Goal: Find specific fact: Locate a discrete piece of known information

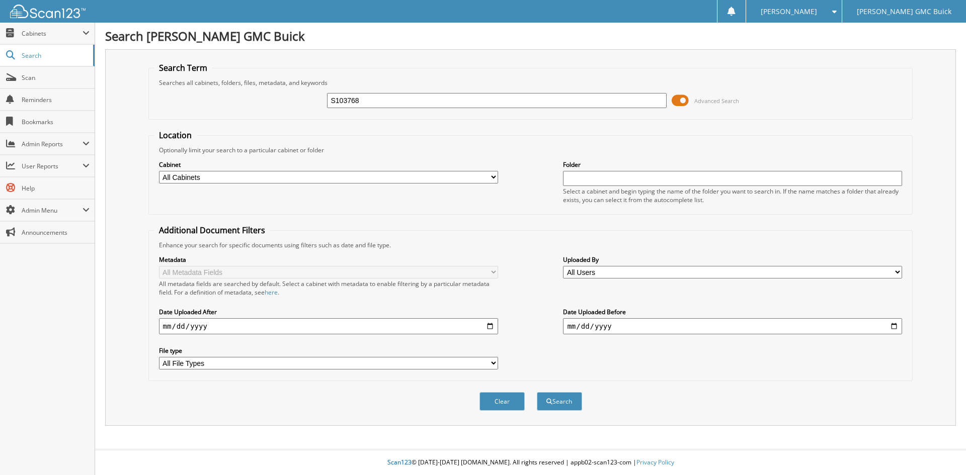
type input "S103768"
click at [537, 392] on button "Search" at bounding box center [559, 401] width 45 height 19
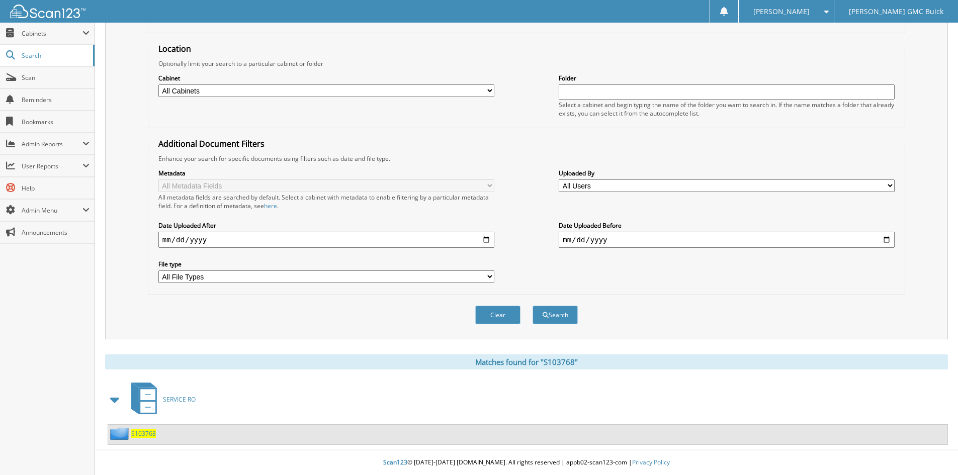
scroll to position [87, 0]
click at [143, 432] on span "S103768" at bounding box center [143, 434] width 25 height 9
